Goal: Information Seeking & Learning: Learn about a topic

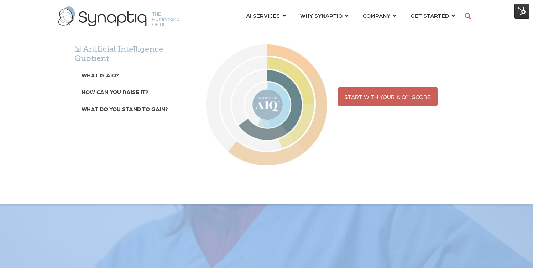
scroll to position [0, 3]
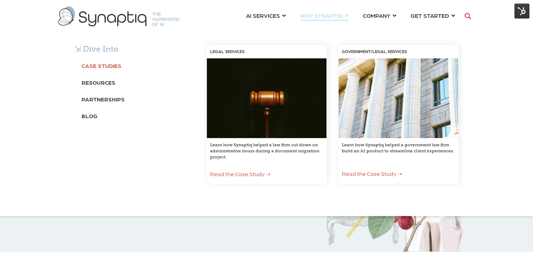
click at [109, 65] on b "Case Studies" at bounding box center [101, 65] width 40 height 7
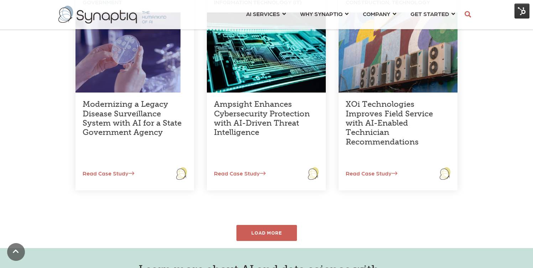
scroll to position [274, 0]
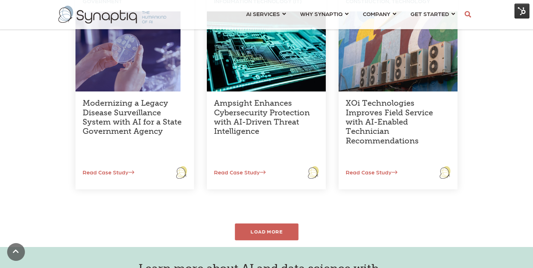
click at [266, 231] on div "LOAD MORE" at bounding box center [266, 231] width 64 height 17
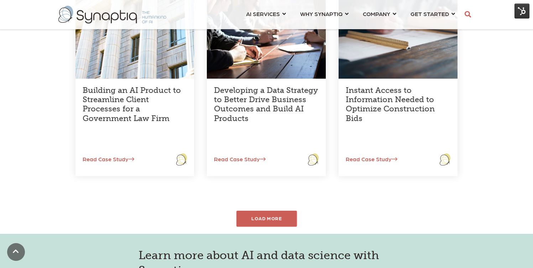
scroll to position [513, 0]
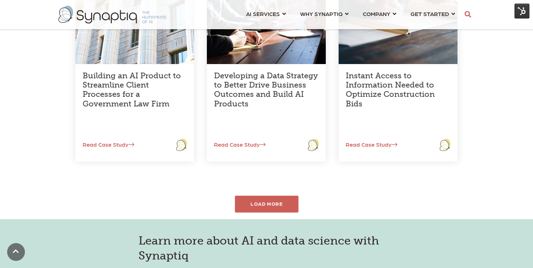
click at [275, 203] on div "LOAD MORE" at bounding box center [266, 204] width 64 height 17
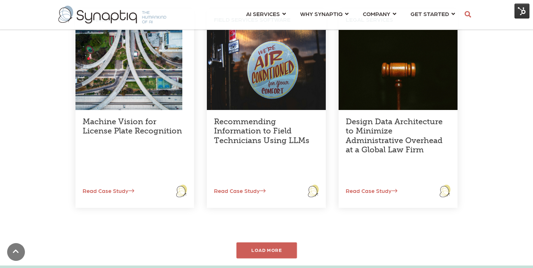
scroll to position [676, 0]
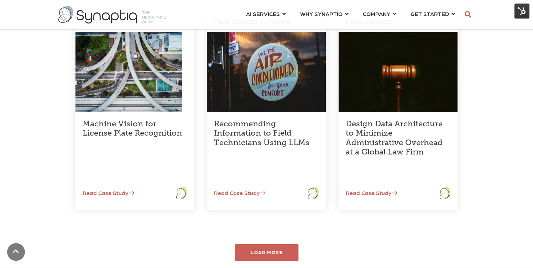
click at [270, 251] on div "LOAD MORE" at bounding box center [266, 252] width 64 height 17
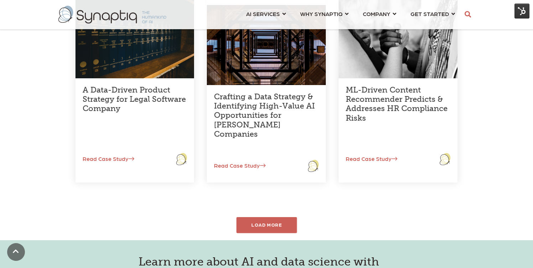
scroll to position [923, 0]
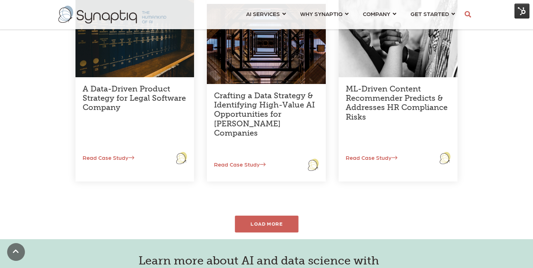
click at [277, 224] on div "LOAD MORE" at bounding box center [266, 224] width 64 height 17
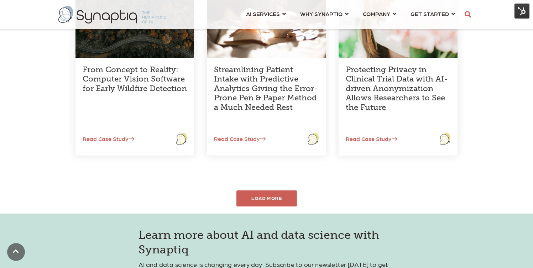
scroll to position [1168, 0]
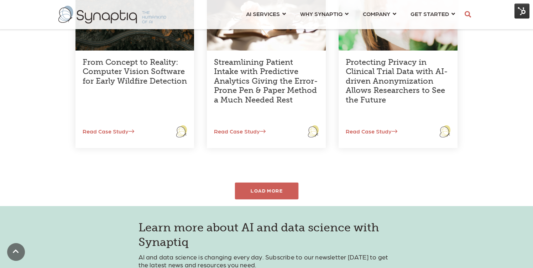
click at [278, 191] on div "LOAD MORE" at bounding box center [266, 190] width 64 height 17
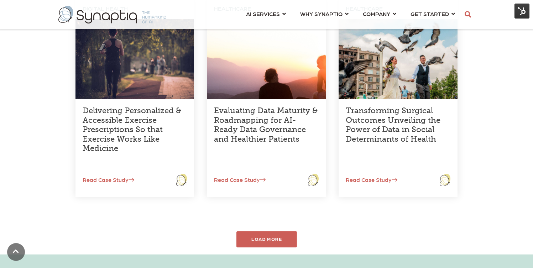
scroll to position [1326, 0]
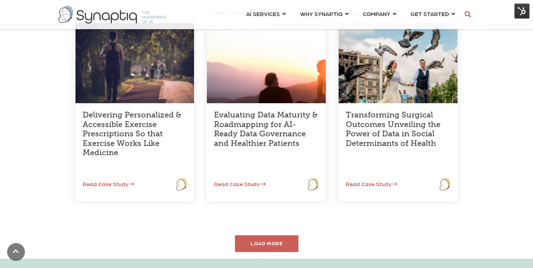
click at [262, 243] on div "LOAD MORE" at bounding box center [266, 243] width 64 height 17
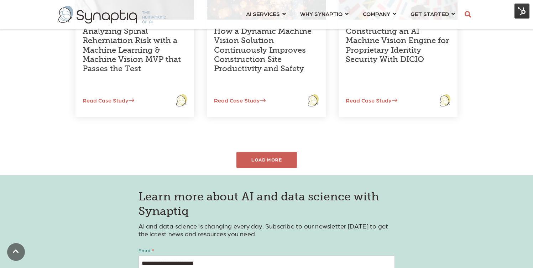
scroll to position [1628, 0]
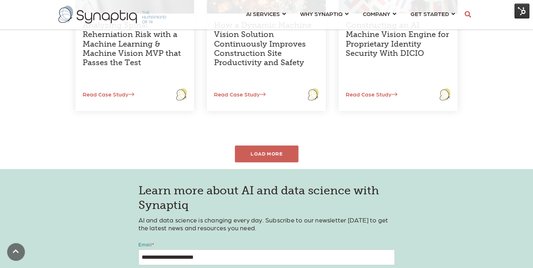
click at [274, 150] on div "LOAD MORE" at bounding box center [266, 154] width 64 height 17
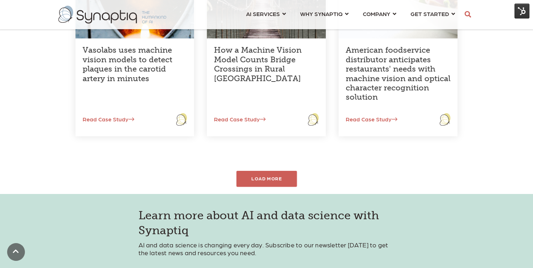
scroll to position [1820, 0]
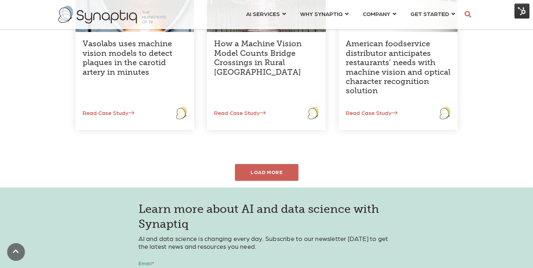
click at [272, 169] on div "LOAD MORE" at bounding box center [266, 172] width 64 height 17
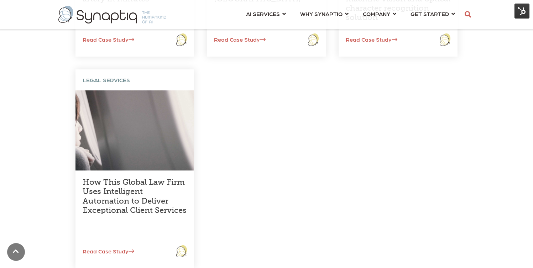
scroll to position [1910, 0]
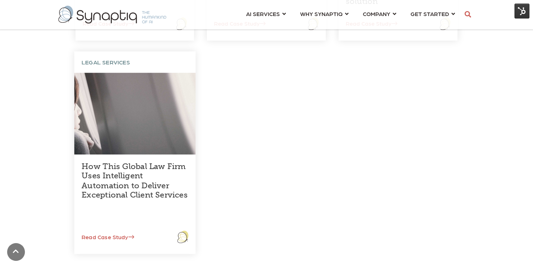
click at [131, 181] on link "How This Global Law Firm Uses Intelligent Automation to Deliver Exceptional Cli…" at bounding box center [134, 180] width 106 height 38
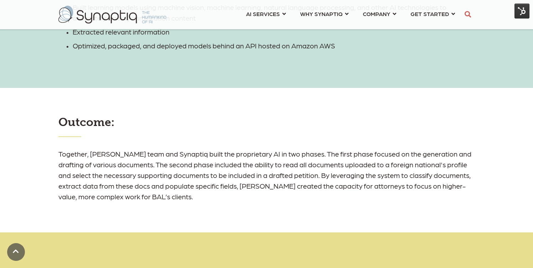
scroll to position [919, 0]
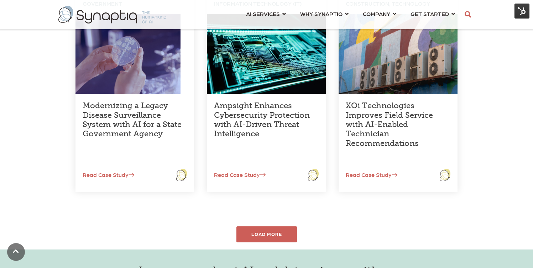
scroll to position [271, 0]
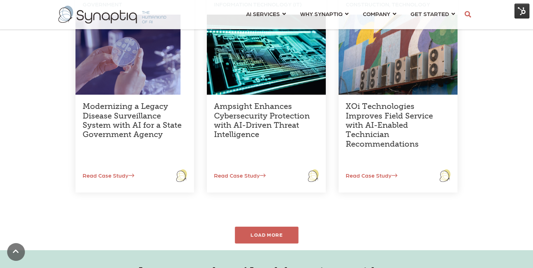
click at [267, 231] on div "LOAD MORE" at bounding box center [266, 235] width 64 height 17
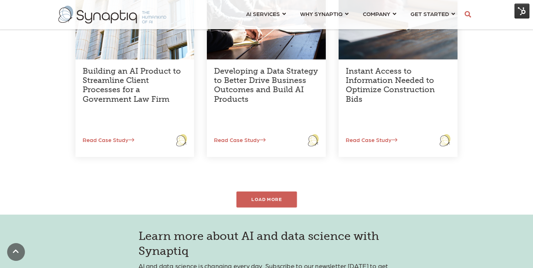
scroll to position [515, 0]
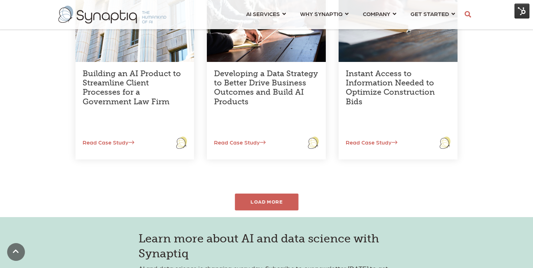
click at [274, 200] on div "LOAD MORE" at bounding box center [266, 202] width 64 height 17
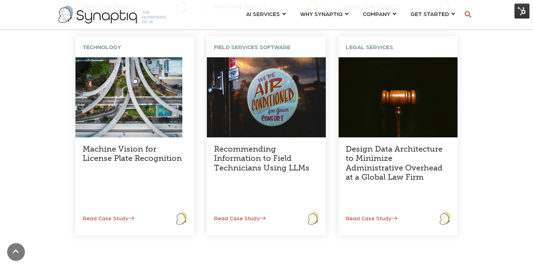
scroll to position [654, 0]
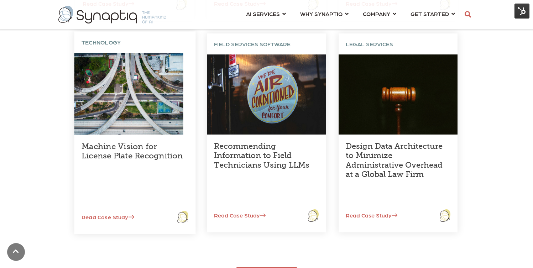
click at [141, 153] on link "Machine Vision for License Plate Recognition" at bounding box center [131, 151] width 101 height 19
click at [119, 217] on link "Read Case Study" at bounding box center [104, 216] width 60 height 7
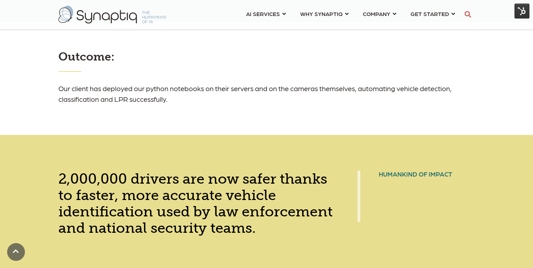
scroll to position [834, 0]
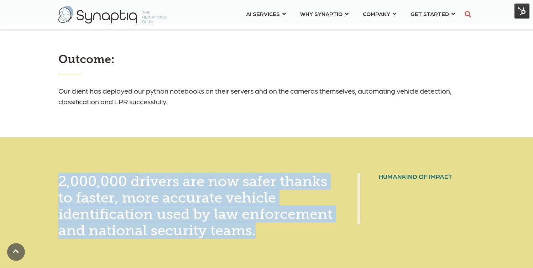
drag, startPoint x: 60, startPoint y: 179, endPoint x: 105, endPoint y: 243, distance: 78.7
click at [105, 238] on div "2,000,000 drivers are now safer thanks to faster, more accurate vehicle identif…" at bounding box center [195, 205] width 274 height 65
copy span "2,000,000 drivers are now safer thanks to faster, more accurate vehicle identif…"
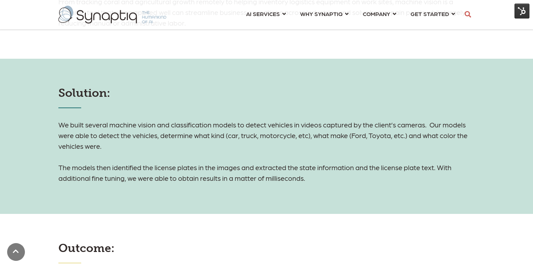
scroll to position [646, 0]
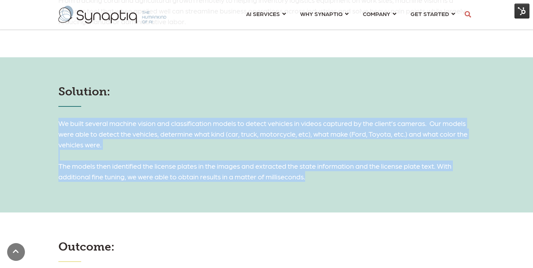
drag, startPoint x: 310, startPoint y: 178, endPoint x: 57, endPoint y: 122, distance: 259.0
click at [57, 122] on div "Solution: We built several machine vision and classification models to detect v…" at bounding box center [266, 133] width 427 height 97
copy h6 "We built several machine vision and classification models to detect vehicles in…"
